Goal: Task Accomplishment & Management: Use online tool/utility

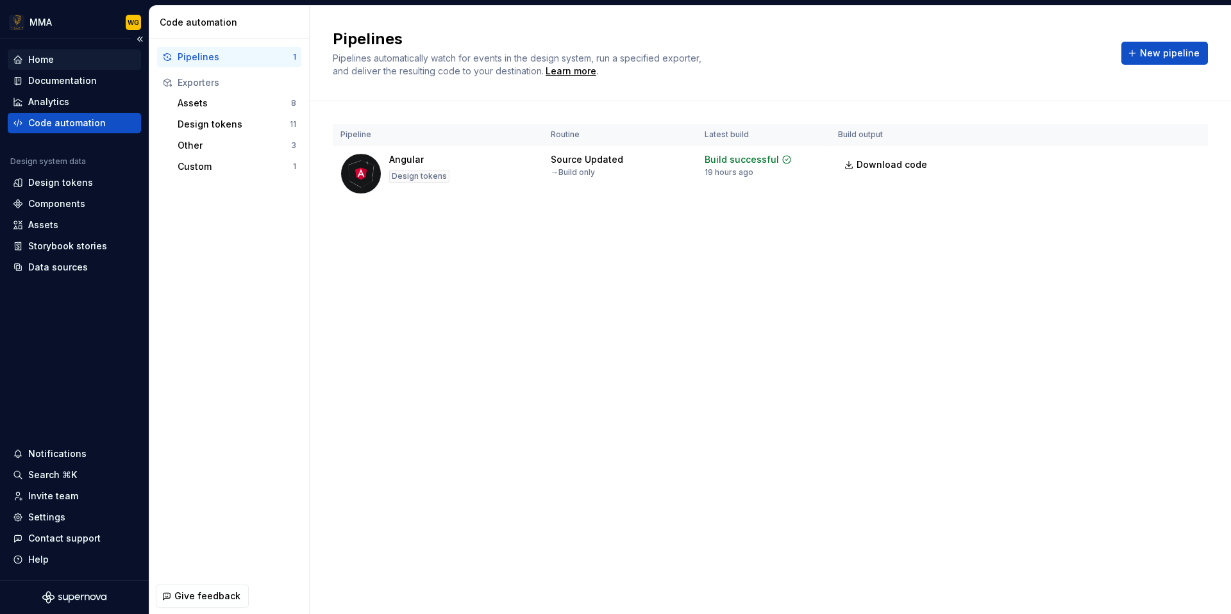
click at [103, 57] on div "Home" at bounding box center [74, 59] width 123 height 13
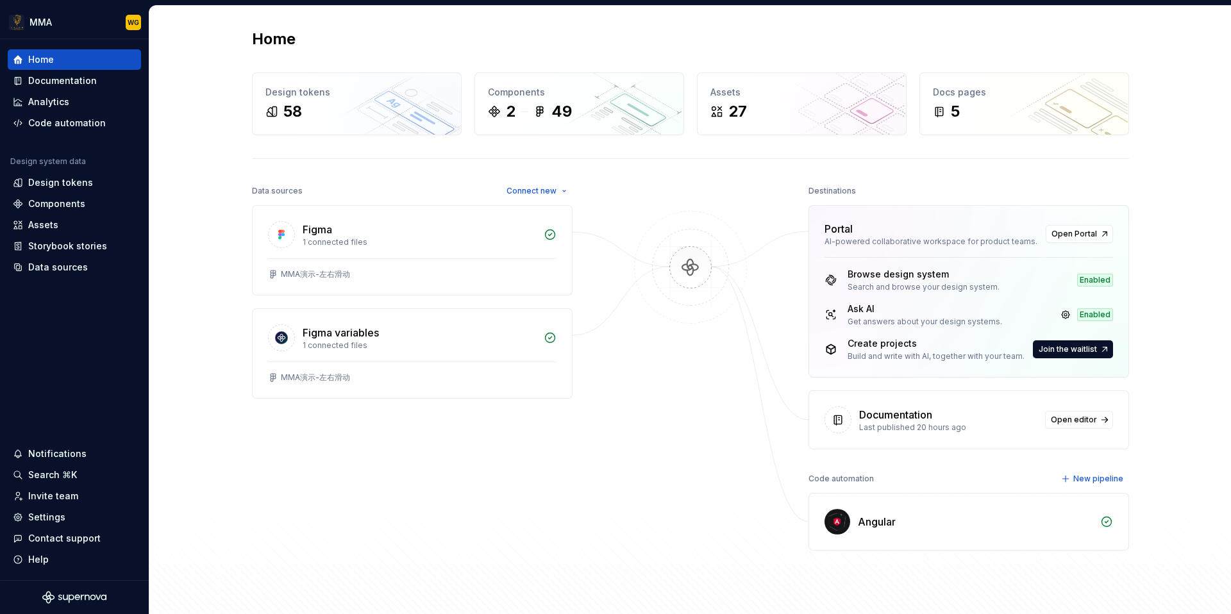
click at [1087, 314] on div "Enabled" at bounding box center [1095, 314] width 36 height 13
click at [1066, 315] on link at bounding box center [1066, 315] width 18 height 18
click at [97, 262] on div "Data sources" at bounding box center [74, 267] width 123 height 13
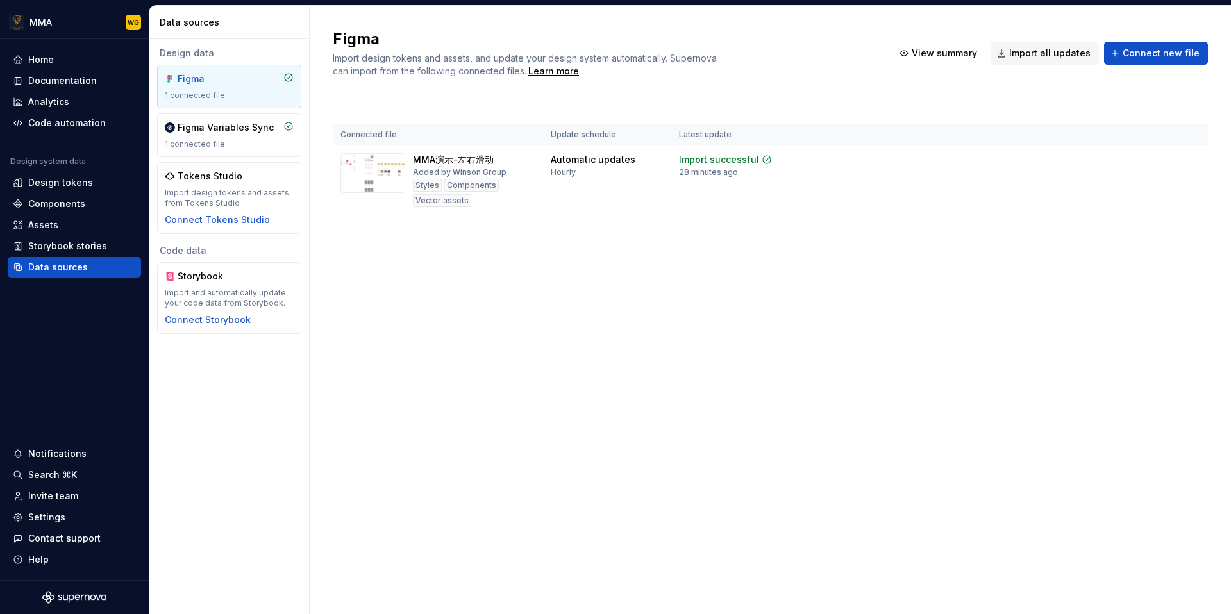
click at [575, 264] on div "Figma Import design tokens and assets, and update your design system automatica…" at bounding box center [770, 310] width 921 height 609
click at [81, 58] on div "Home" at bounding box center [74, 59] width 123 height 13
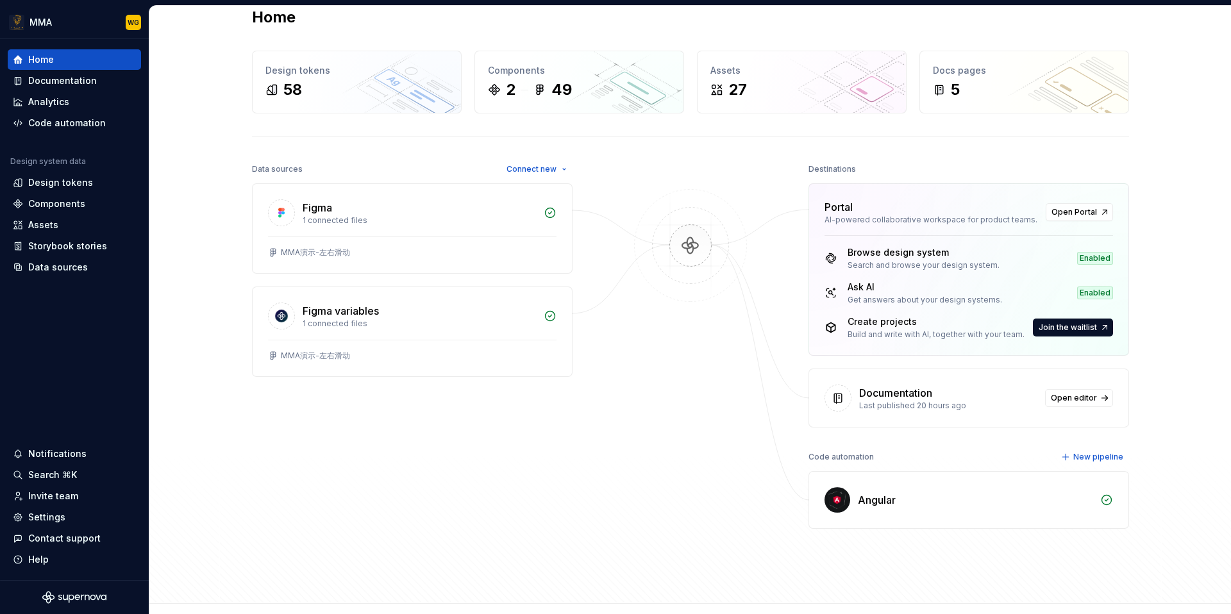
scroll to position [37, 0]
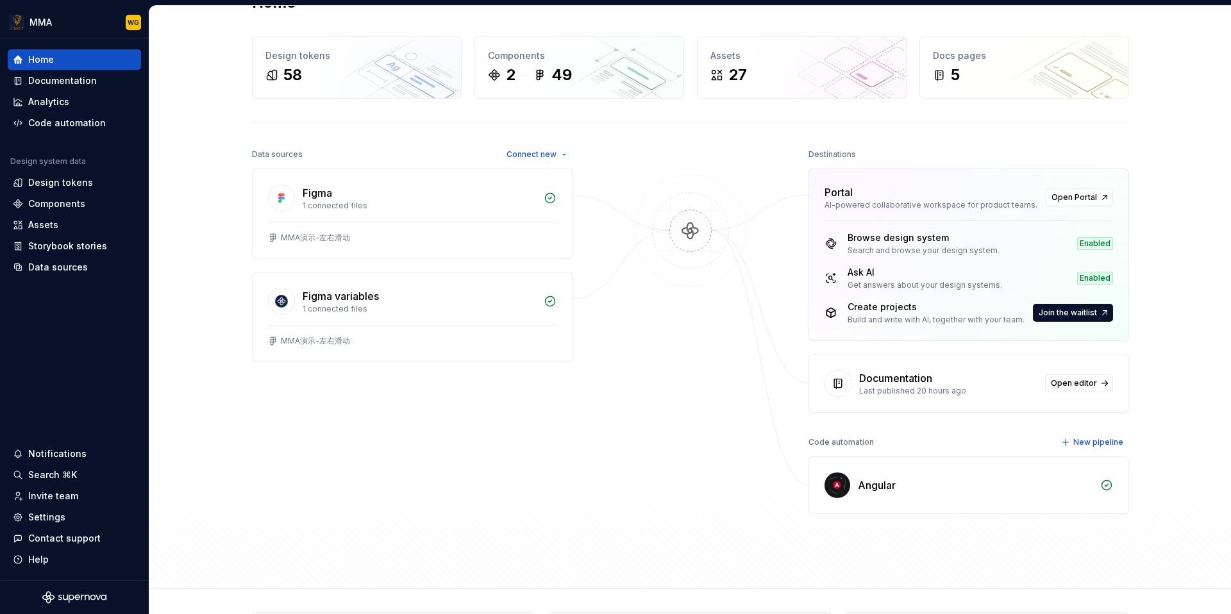
click at [934, 446] on div "Code automation New pipeline" at bounding box center [969, 442] width 321 height 18
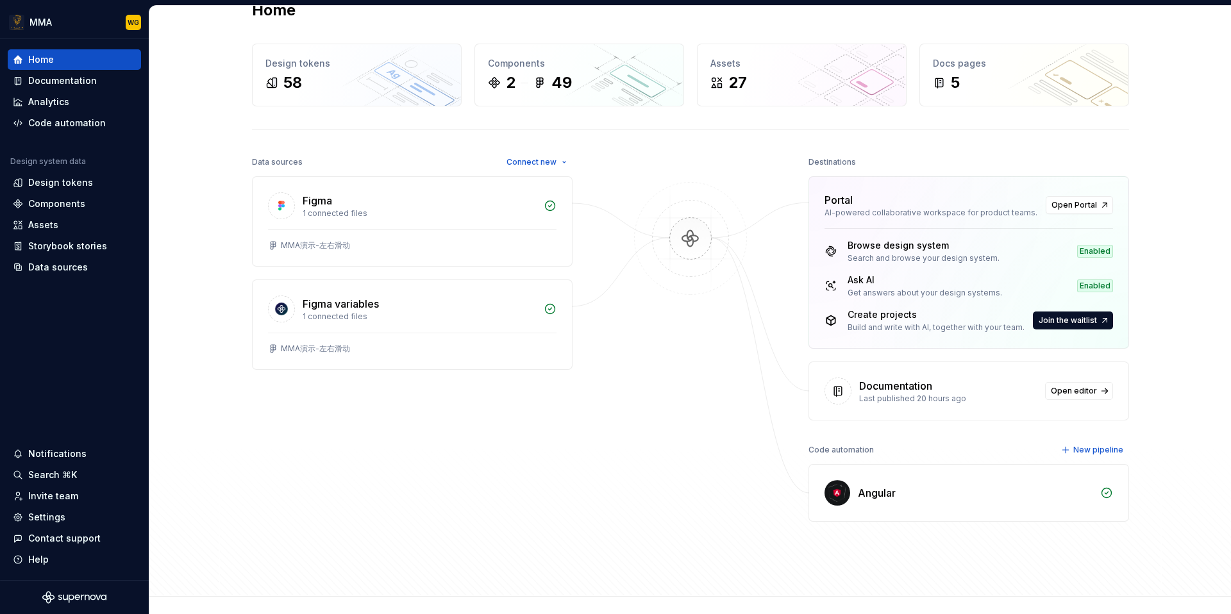
click at [877, 496] on div "Angular" at bounding box center [877, 492] width 38 height 15
click at [904, 491] on div "Angular" at bounding box center [975, 492] width 235 height 15
click at [704, 519] on div at bounding box center [690, 337] width 128 height 369
click at [83, 269] on div "Data sources" at bounding box center [58, 267] width 60 height 13
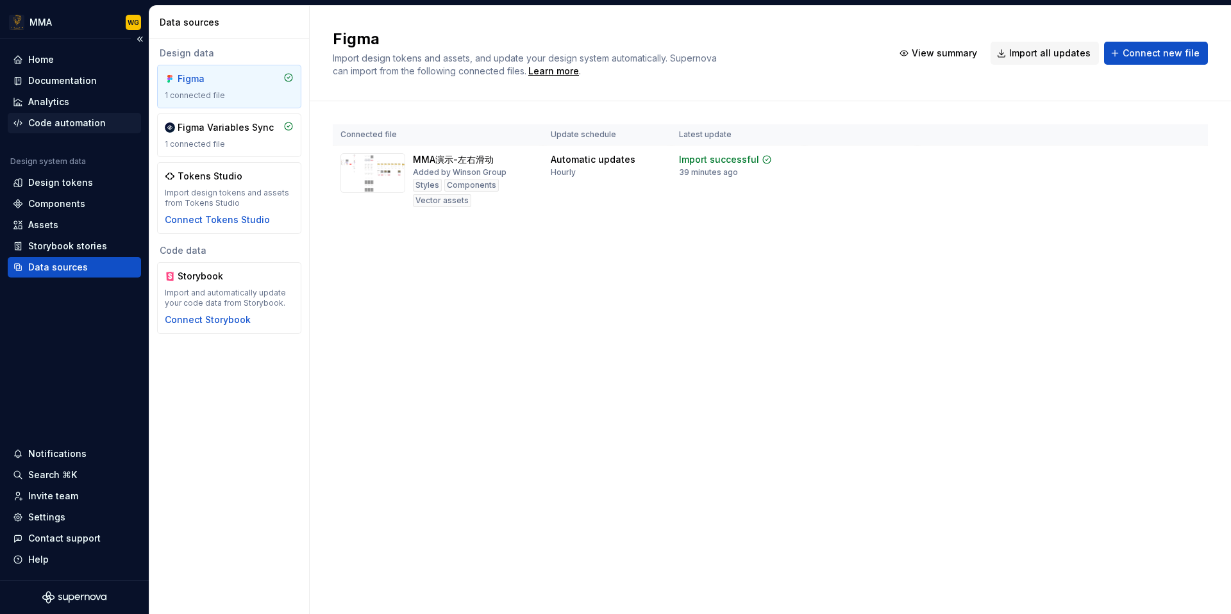
click at [101, 128] on div "Code automation" at bounding box center [67, 123] width 78 height 13
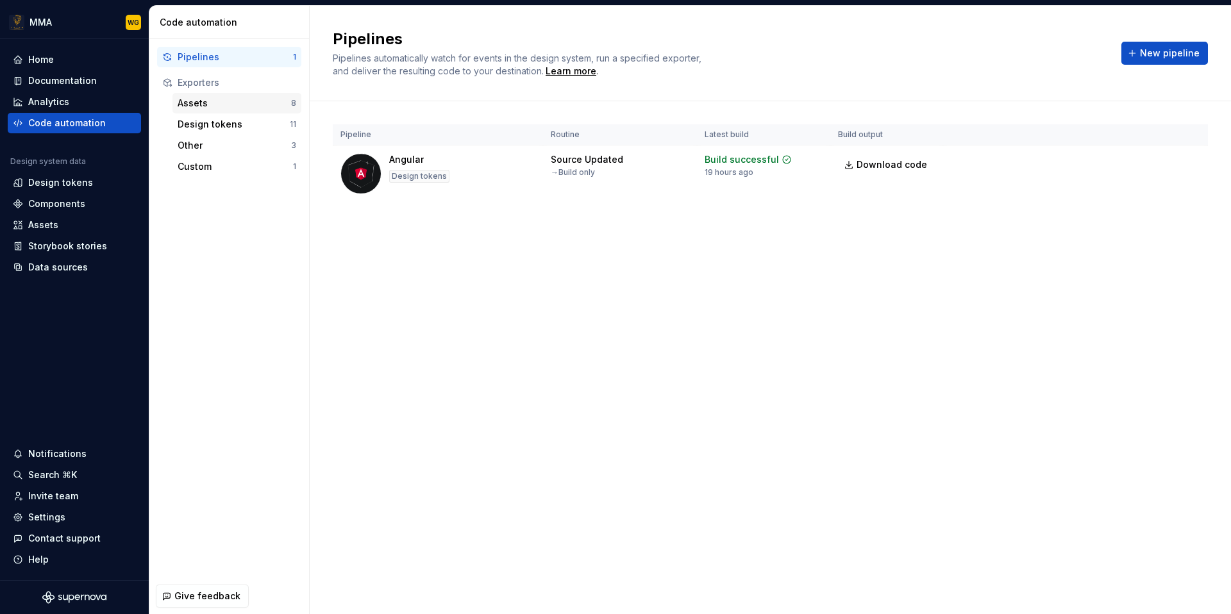
click at [246, 93] on div "Assets 8" at bounding box center [236, 103] width 129 height 21
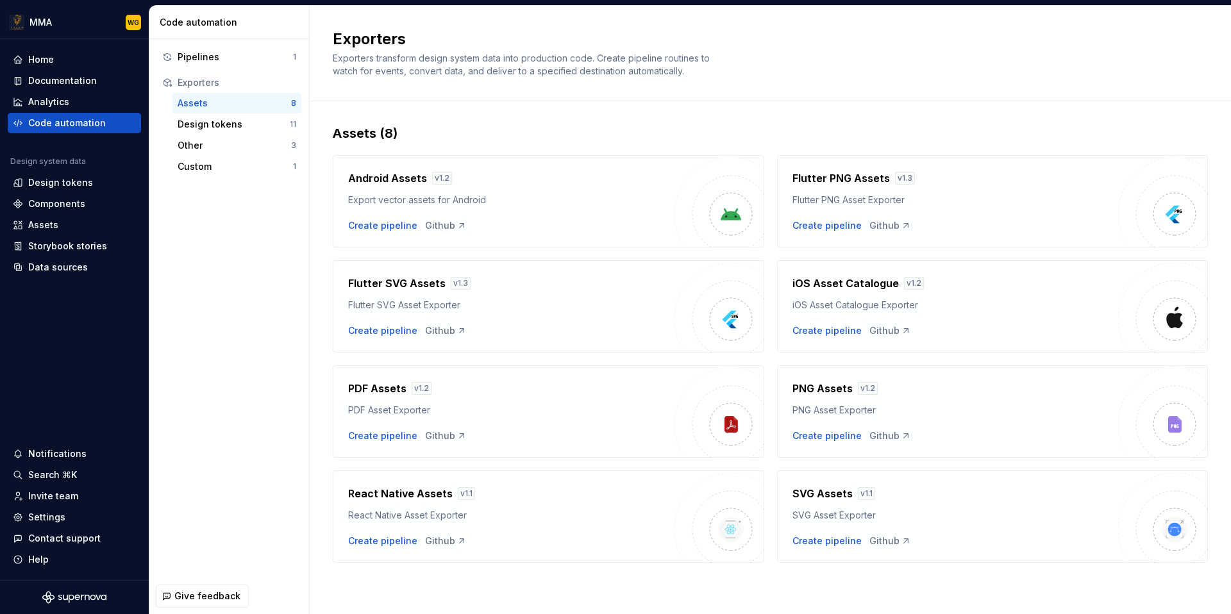
click at [233, 105] on div "Assets" at bounding box center [234, 103] width 113 height 13
click at [229, 169] on div "Custom" at bounding box center [235, 166] width 115 height 13
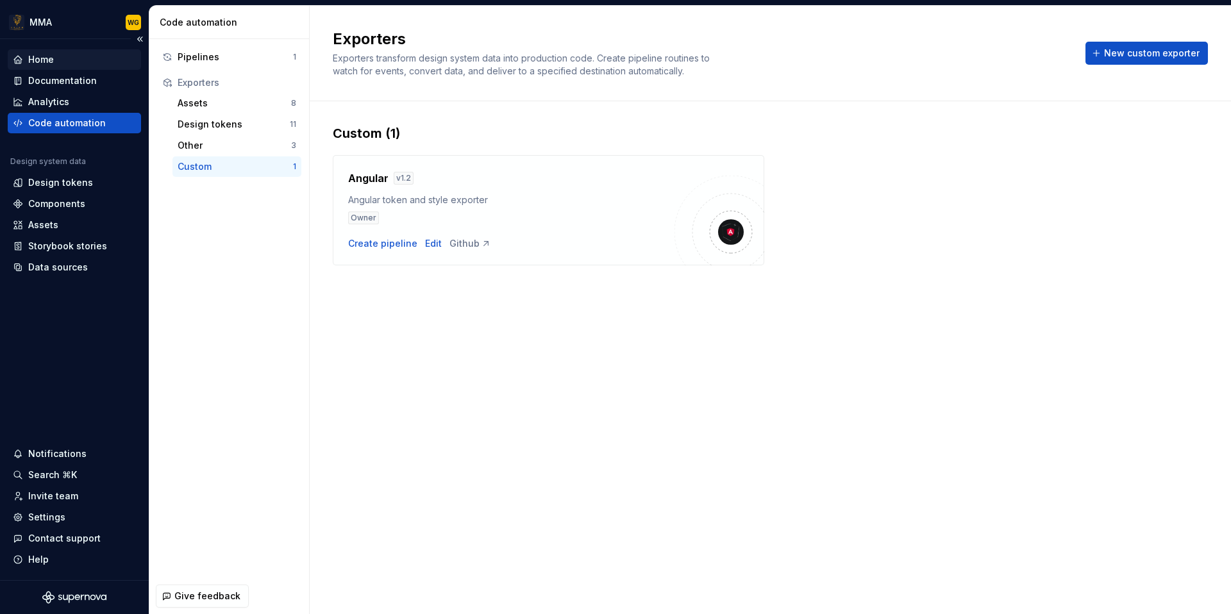
click at [92, 62] on div "Home" at bounding box center [74, 59] width 123 height 13
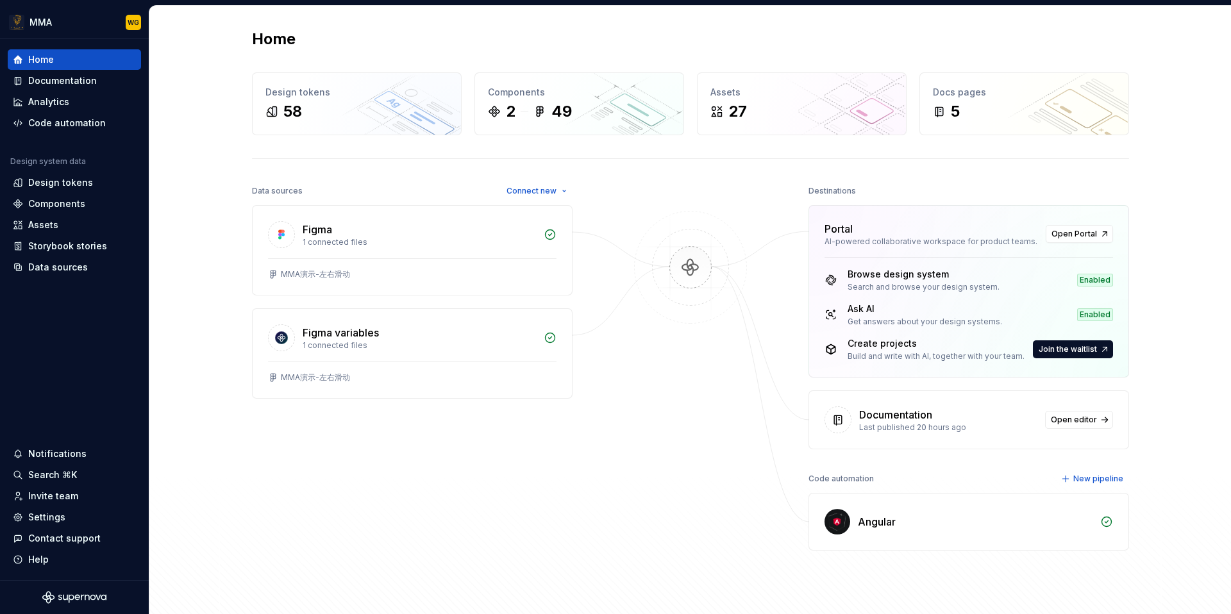
click at [1032, 524] on div "Angular" at bounding box center [975, 521] width 235 height 15
click at [871, 527] on div "Angular" at bounding box center [877, 521] width 38 height 15
click at [1084, 476] on span "New pipeline" at bounding box center [1098, 479] width 50 height 10
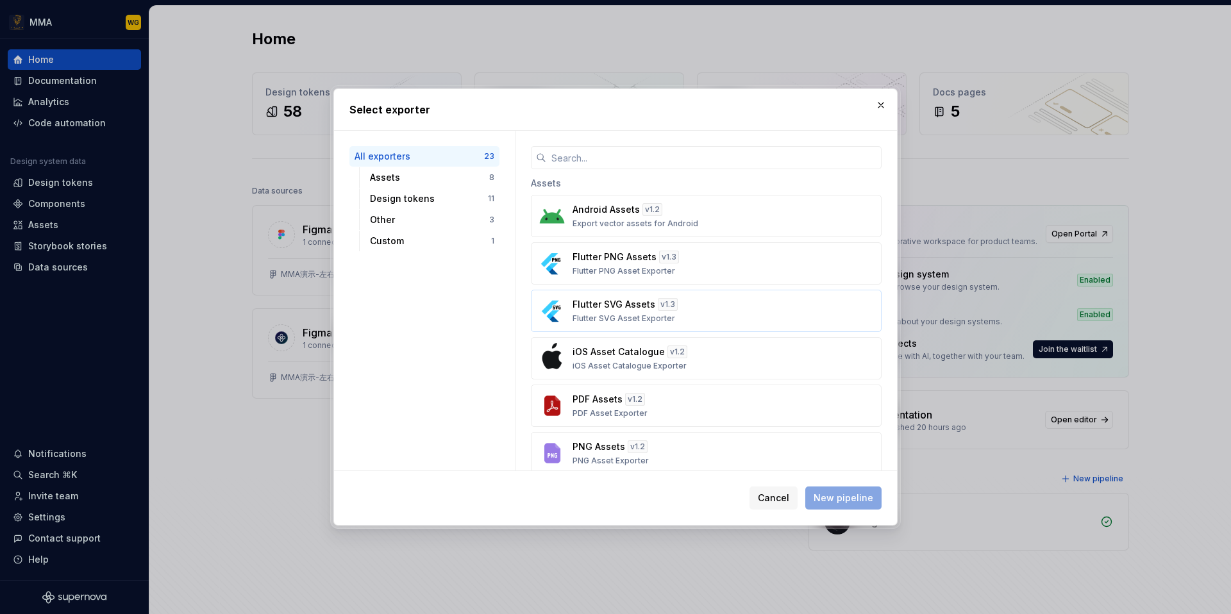
click at [664, 308] on div "v 1.3" at bounding box center [668, 304] width 20 height 13
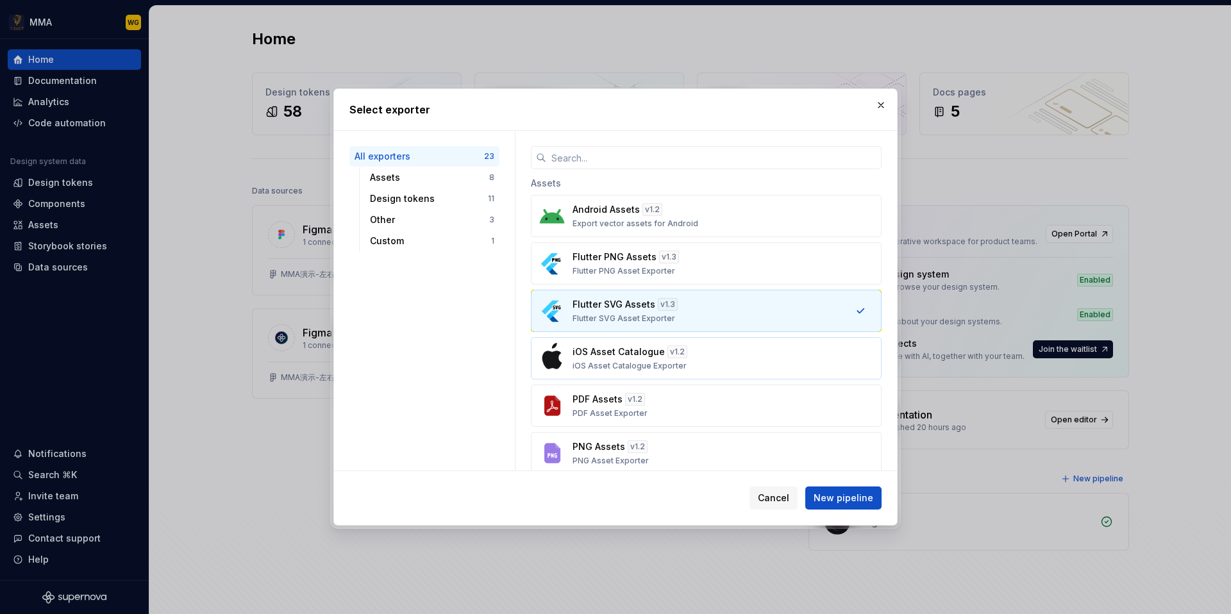
scroll to position [903, 0]
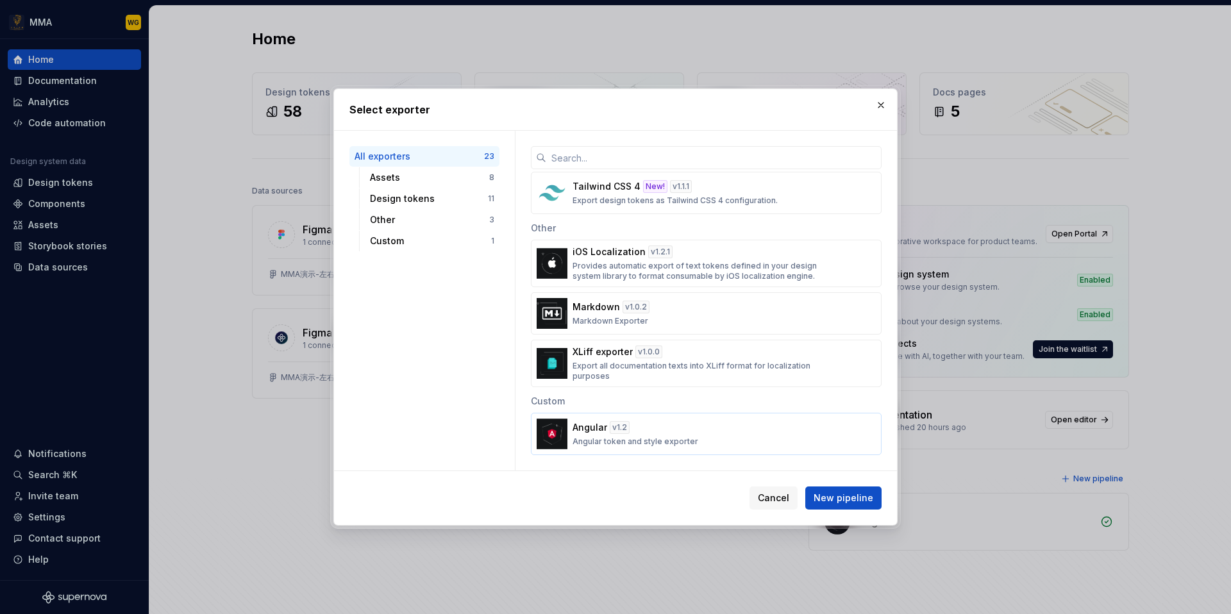
click at [673, 443] on p "Angular token and style exporter" at bounding box center [636, 442] width 126 height 10
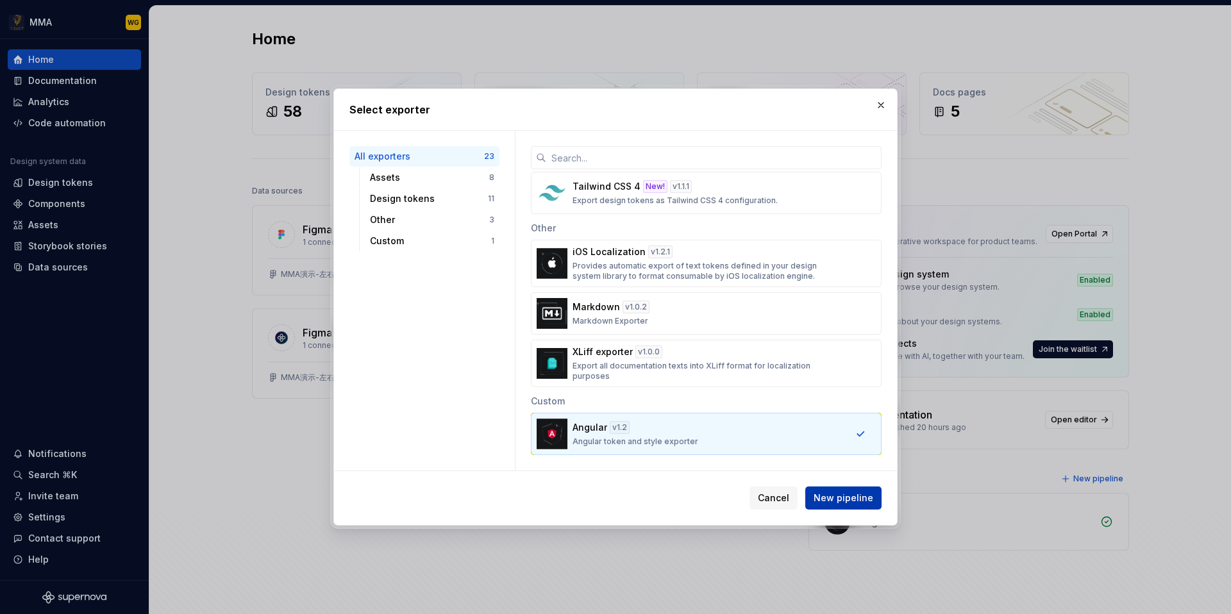
click at [846, 491] on button "New pipeline" at bounding box center [843, 498] width 76 height 23
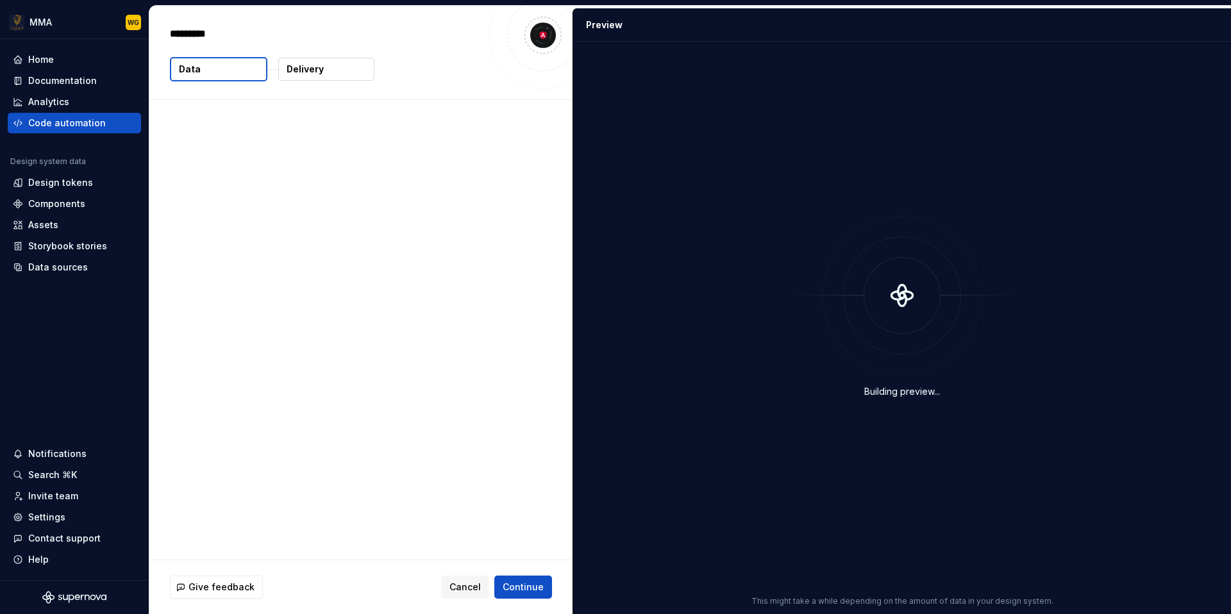
type textarea "*"
click at [466, 584] on span "Cancel" at bounding box center [464, 587] width 31 height 13
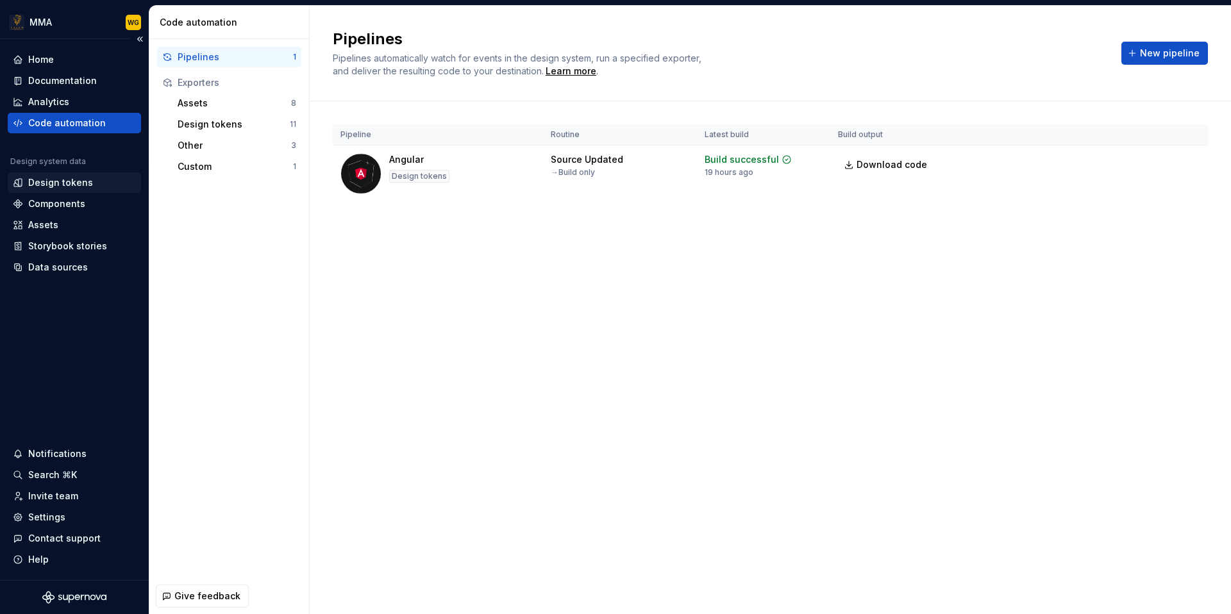
click at [78, 185] on div "Design tokens" at bounding box center [60, 182] width 65 height 13
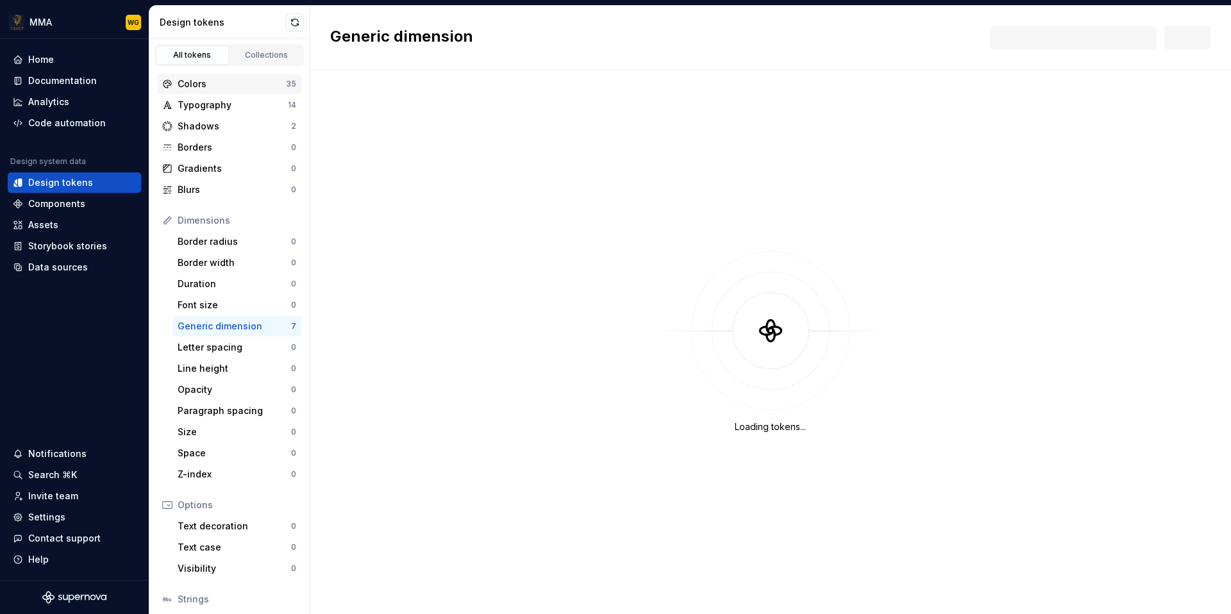
click at [246, 82] on div "Colors" at bounding box center [232, 84] width 108 height 13
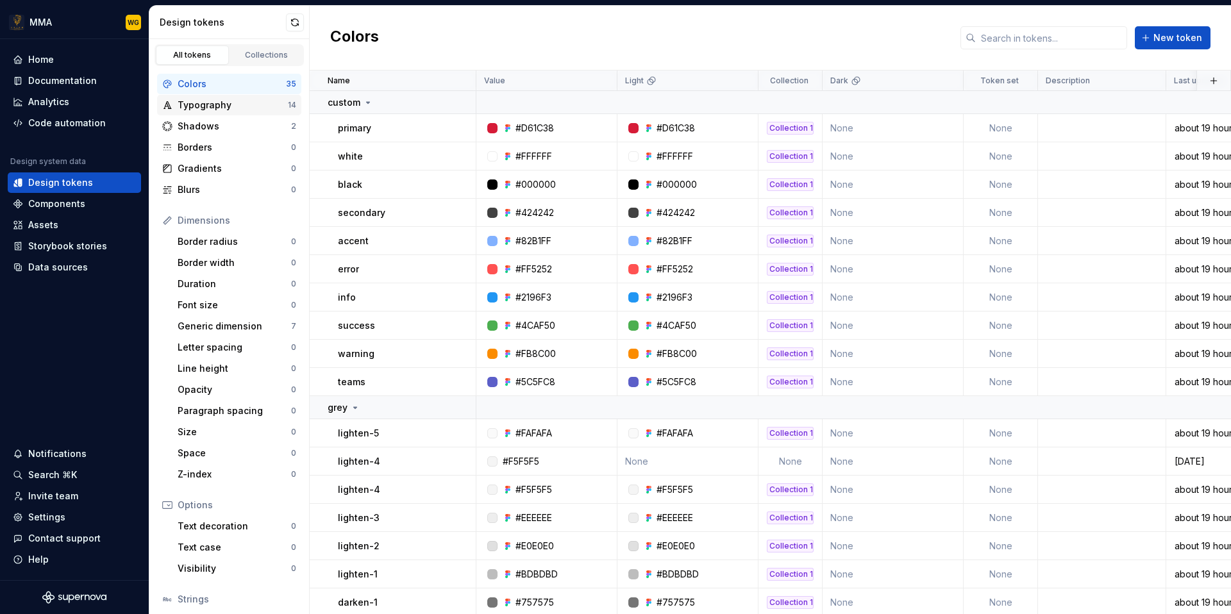
click at [246, 110] on div "Typography" at bounding box center [233, 105] width 110 height 13
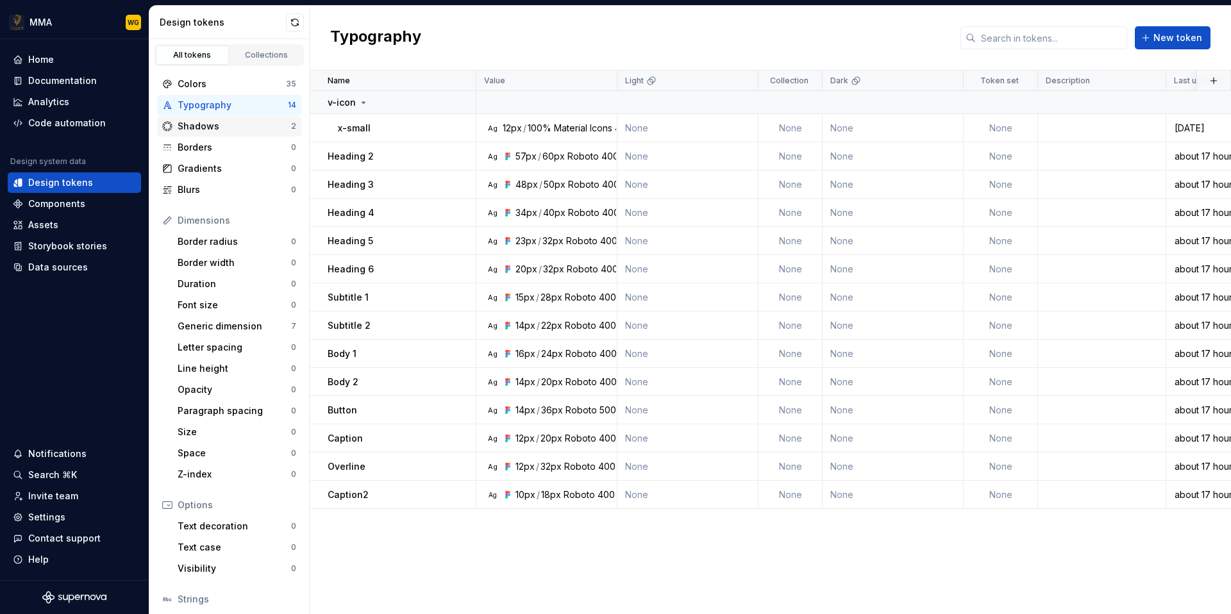
click at [233, 131] on div "Shadows" at bounding box center [234, 126] width 113 height 13
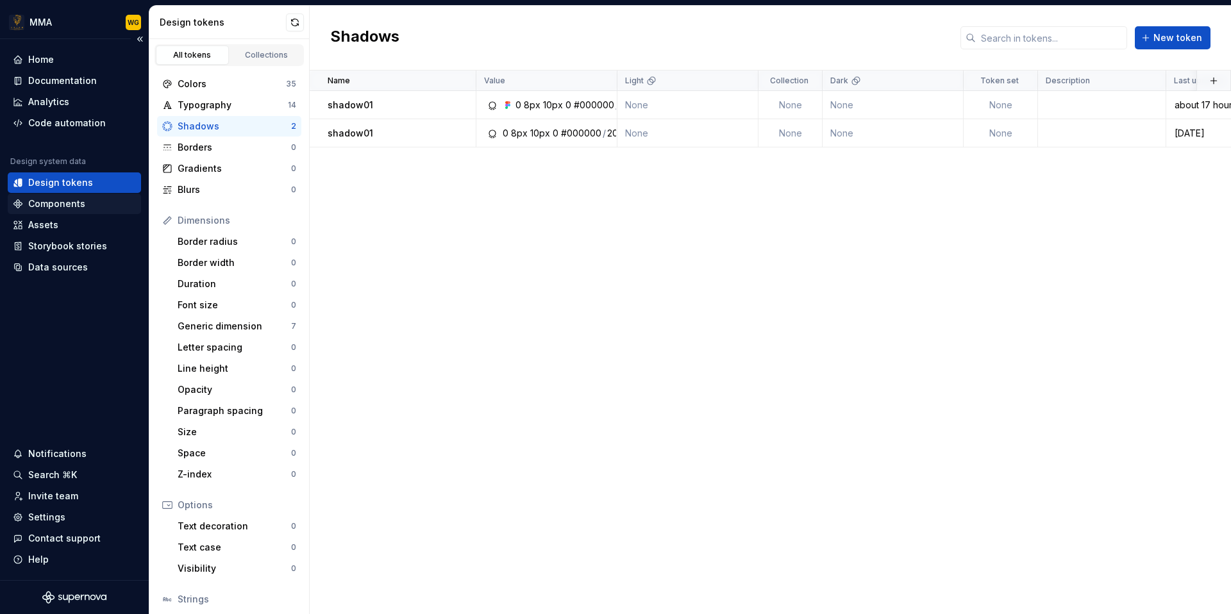
click at [71, 200] on div "Components" at bounding box center [56, 203] width 57 height 13
click at [63, 206] on div "Components" at bounding box center [56, 203] width 57 height 13
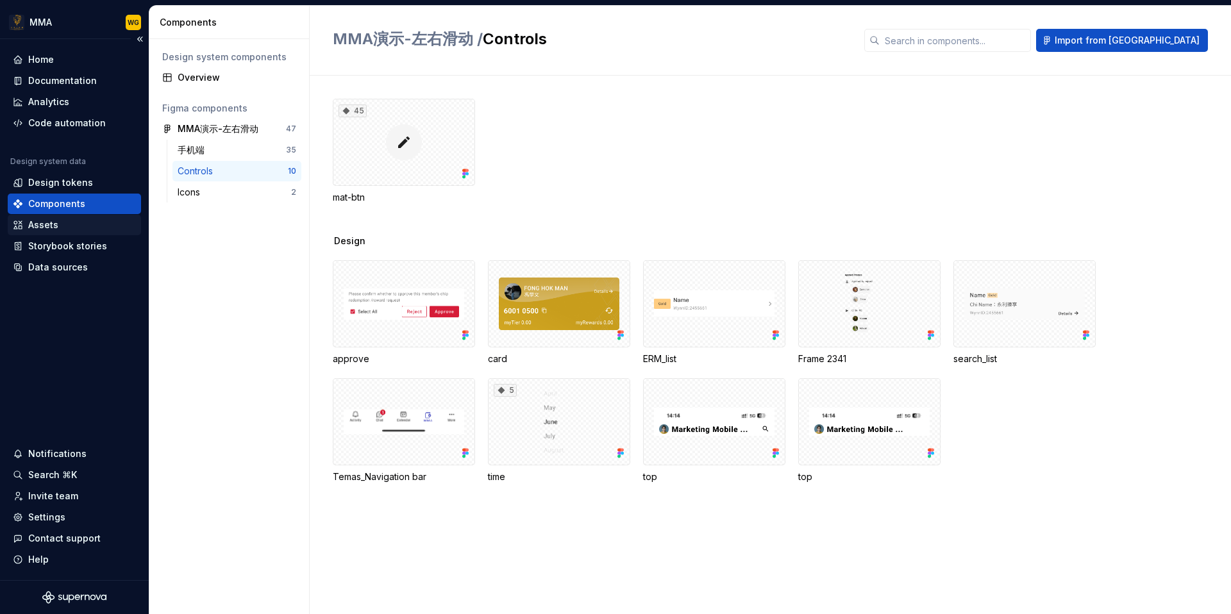
click at [77, 222] on div "Assets" at bounding box center [74, 225] width 123 height 13
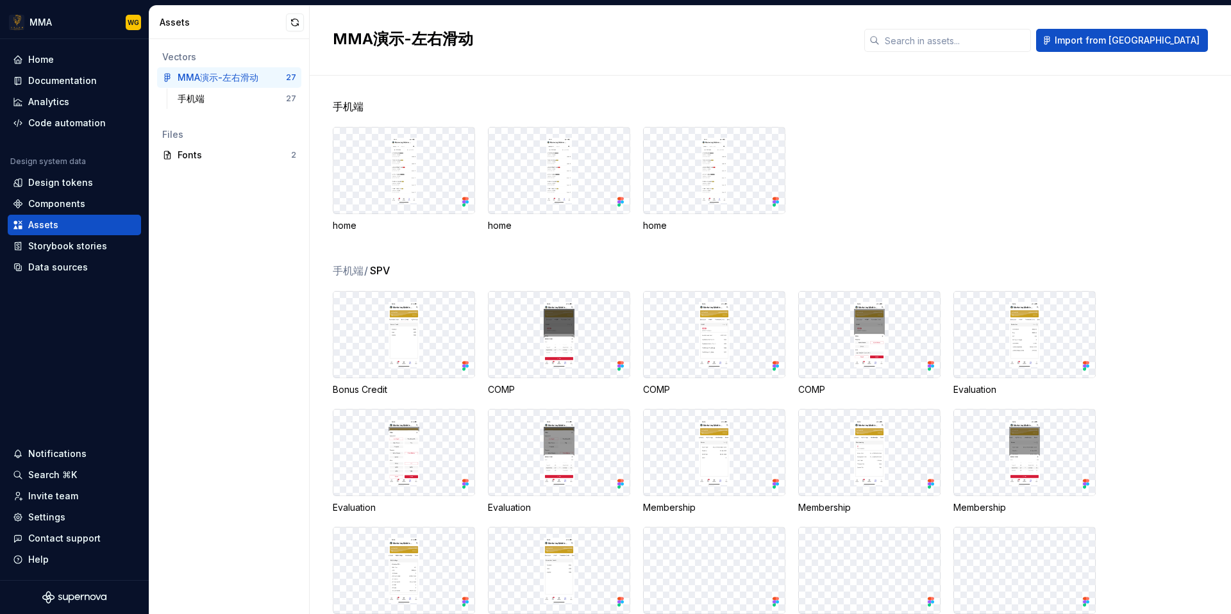
scroll to position [26, 0]
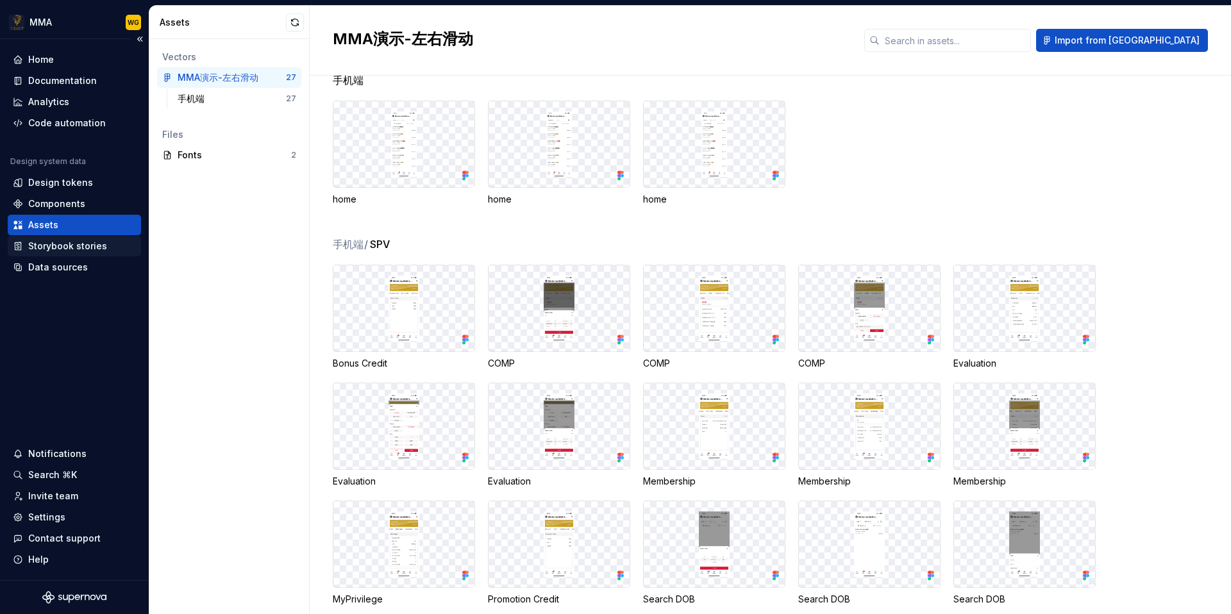
click at [92, 253] on div "Storybook stories" at bounding box center [74, 246] width 133 height 21
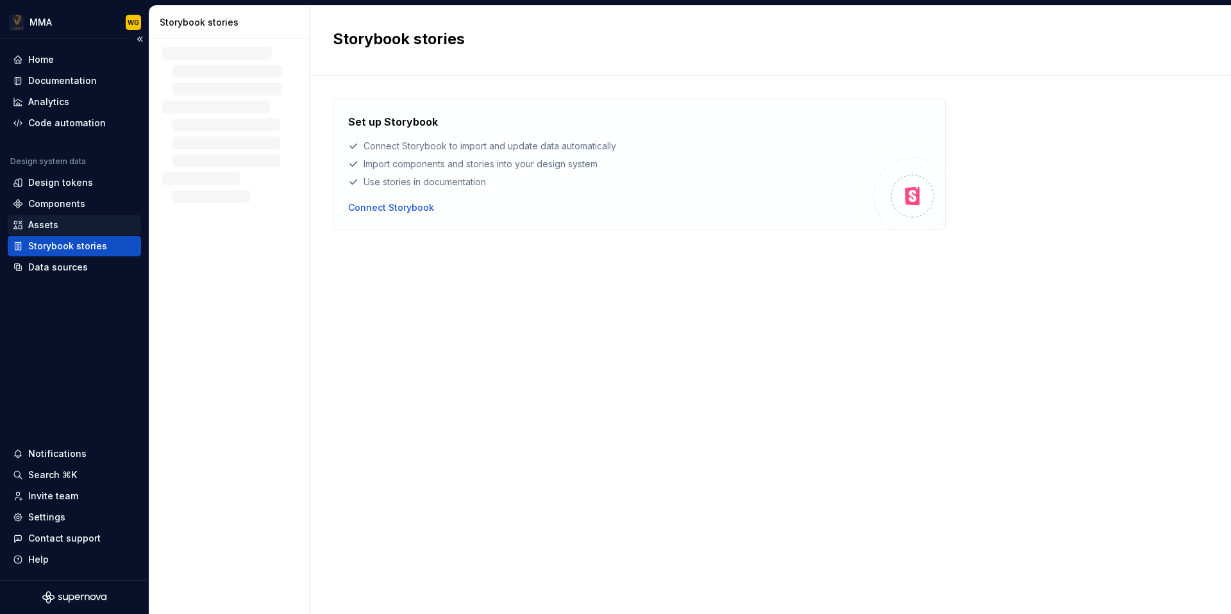
click at [101, 226] on div "Assets" at bounding box center [74, 225] width 123 height 13
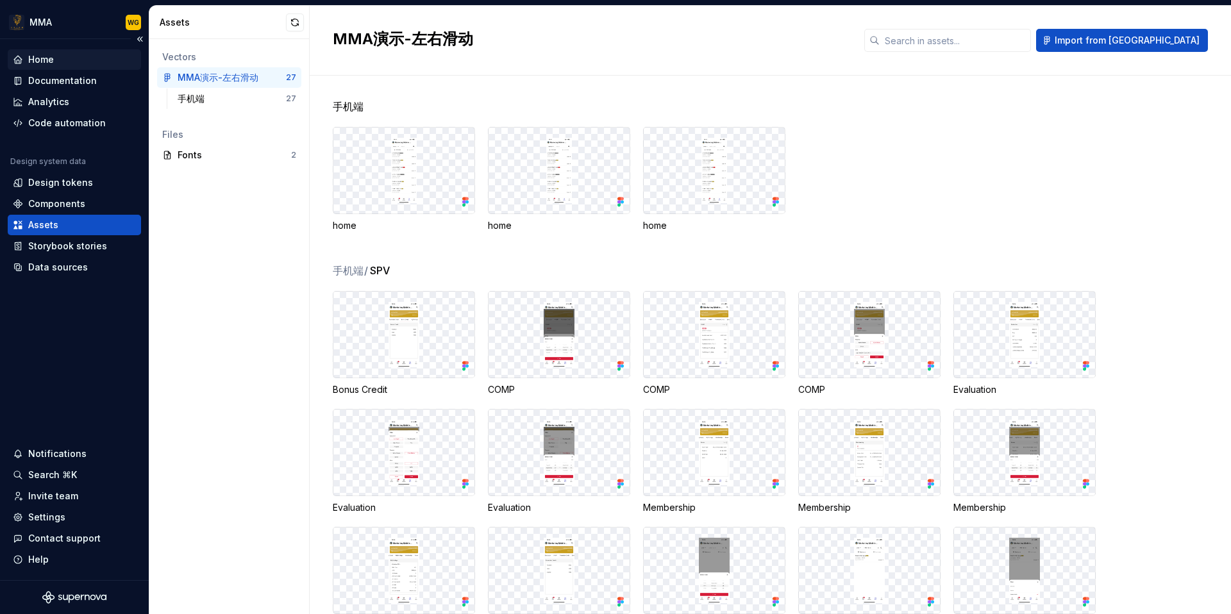
click at [69, 62] on div "Home" at bounding box center [74, 59] width 123 height 13
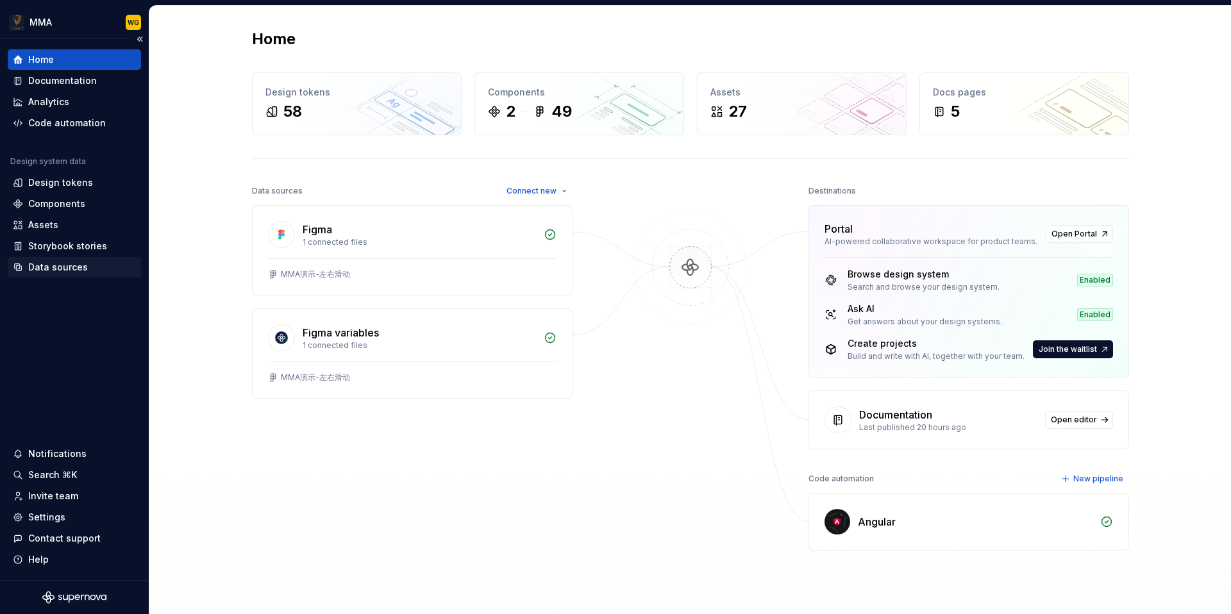
click at [61, 271] on div "Data sources" at bounding box center [58, 267] width 60 height 13
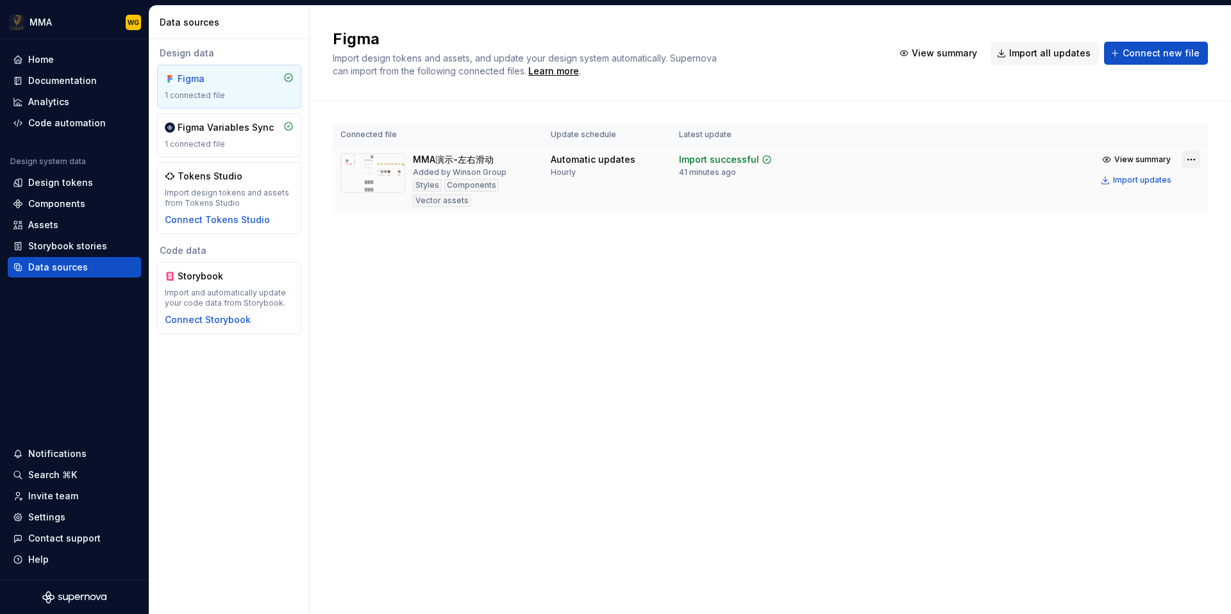
click at [1193, 157] on html "MMA WG Home Documentation Analytics Code automation Design system data Design t…" at bounding box center [615, 307] width 1231 height 614
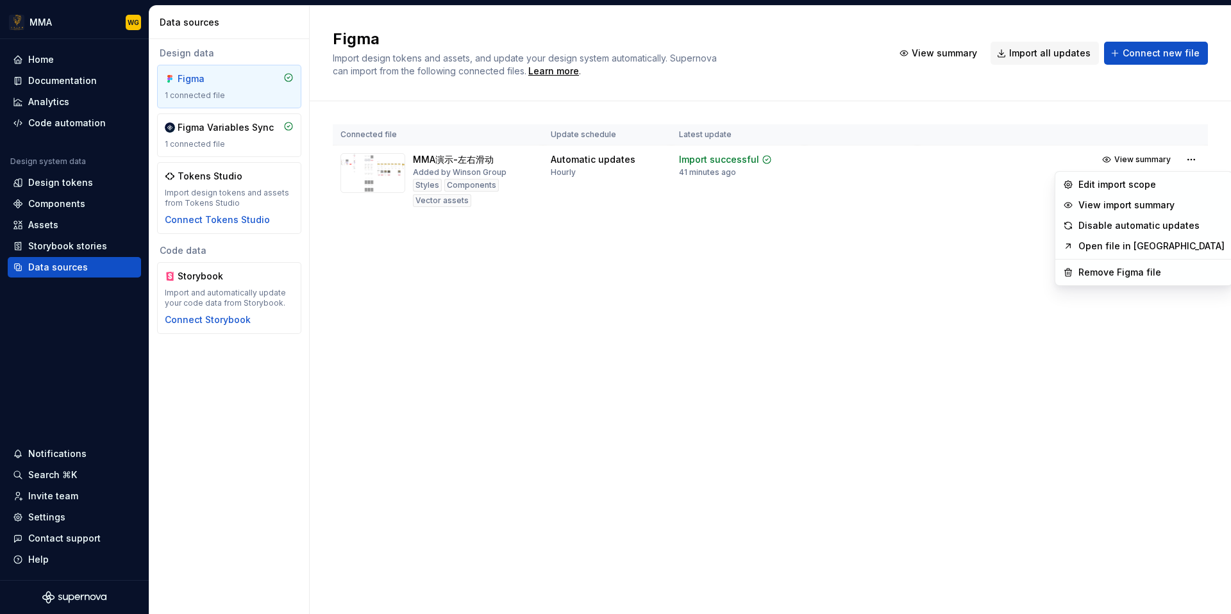
click at [841, 234] on html "MMA WG Home Documentation Analytics Code automation Design system data Design t…" at bounding box center [615, 307] width 1231 height 614
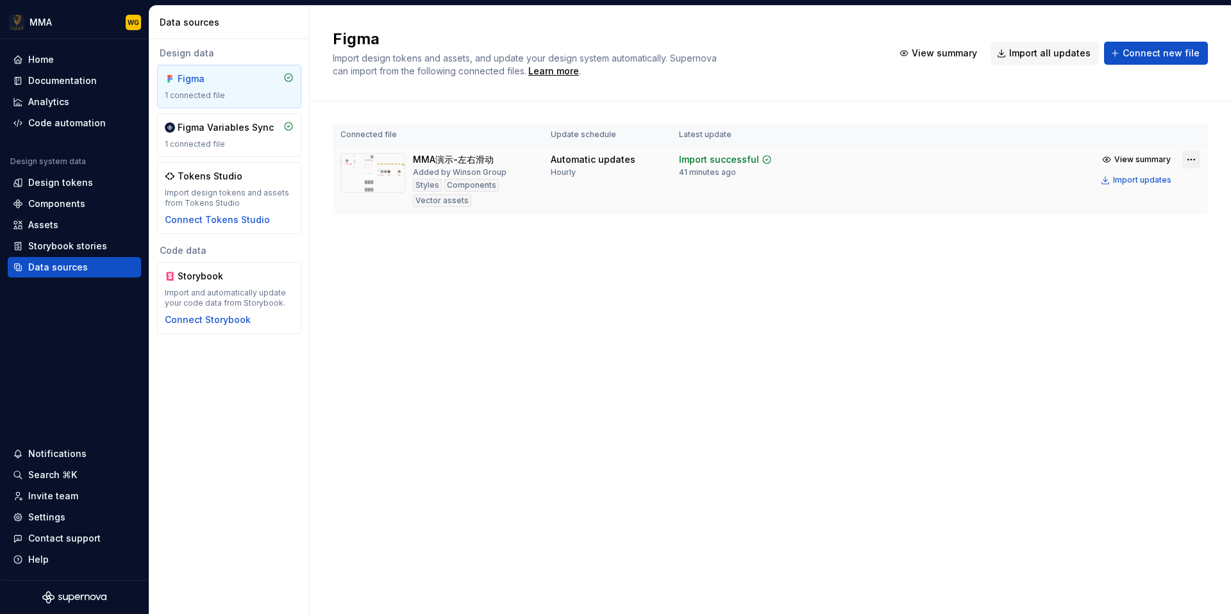
click at [1192, 159] on html "MMA WG Home Documentation Analytics Code automation Design system data Design t…" at bounding box center [615, 307] width 1231 height 614
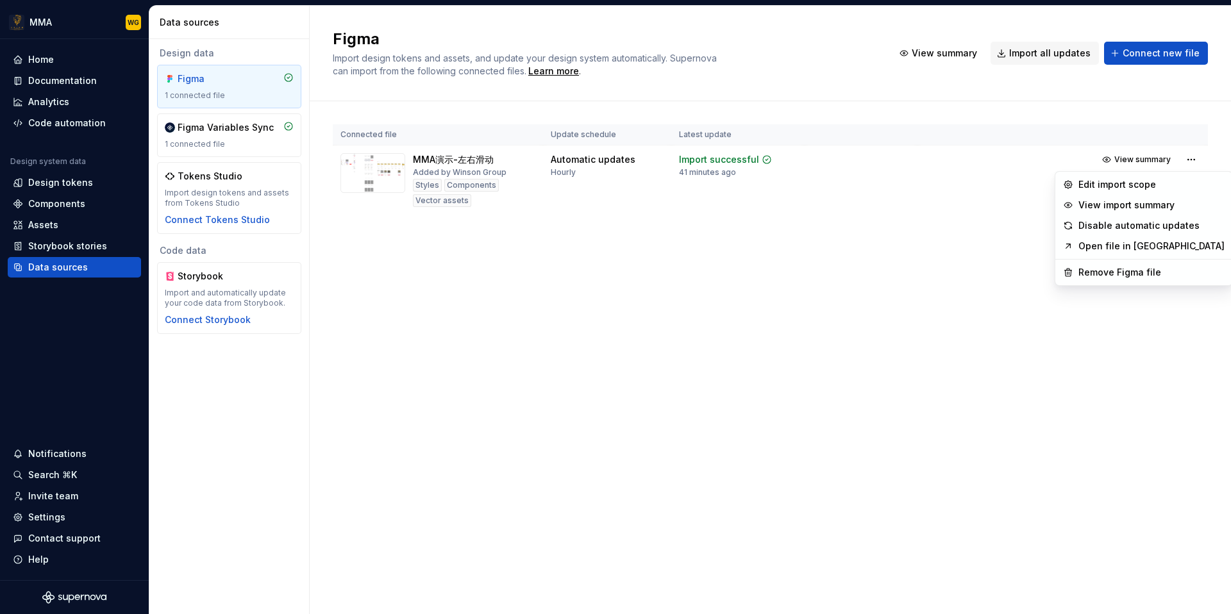
click at [576, 269] on html "MMA WG Home Documentation Analytics Code automation Design system data Design t…" at bounding box center [615, 307] width 1231 height 614
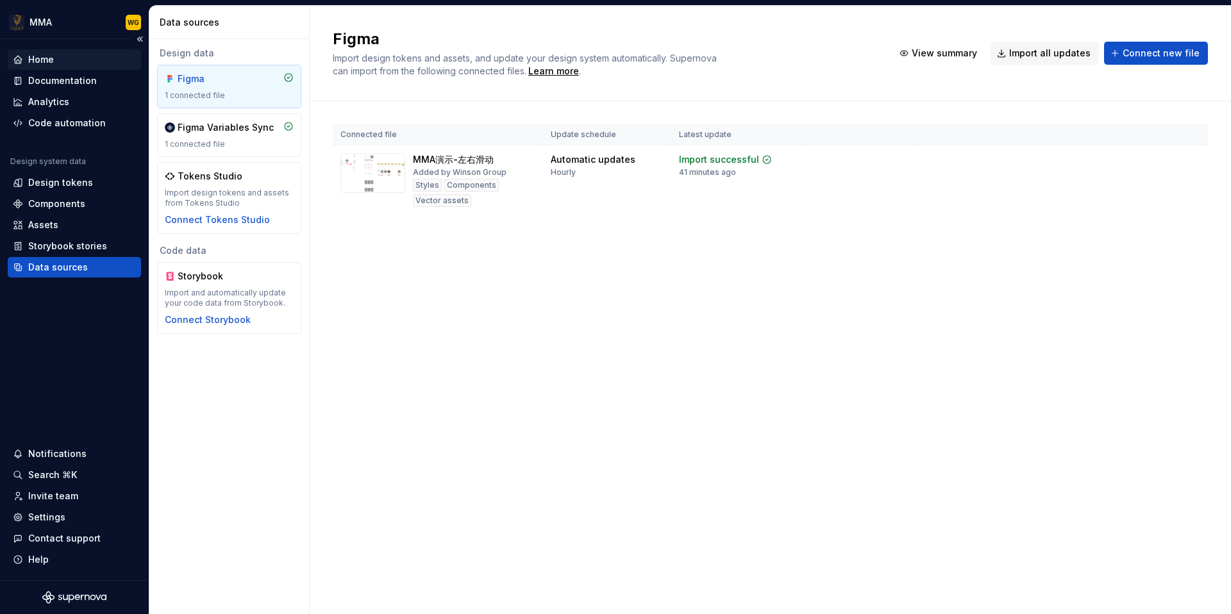
click at [65, 58] on div "Home" at bounding box center [74, 59] width 123 height 13
